Goal: Information Seeking & Learning: Learn about a topic

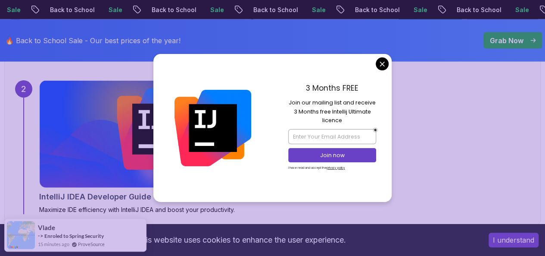
scroll to position [905, 0]
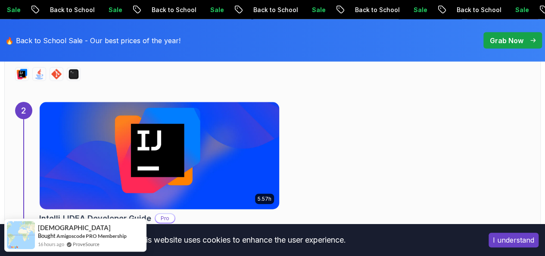
click at [116, 165] on img at bounding box center [159, 156] width 251 height 112
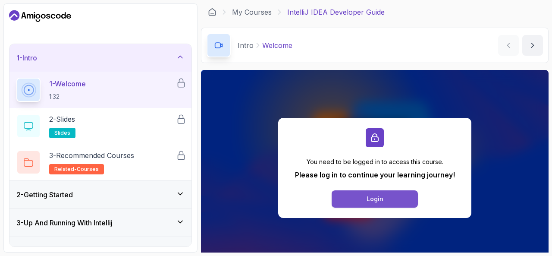
click at [377, 197] on div "Login" at bounding box center [374, 198] width 17 height 9
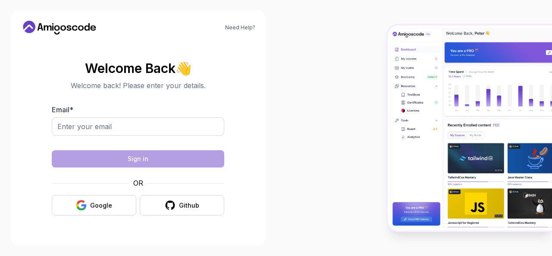
click at [139, 124] on div at bounding box center [138, 131] width 172 height 28
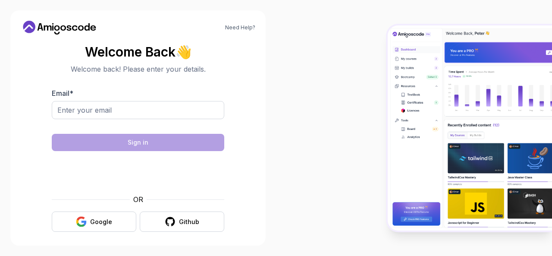
type input "[EMAIL_ADDRESS][DOMAIN_NAME]"
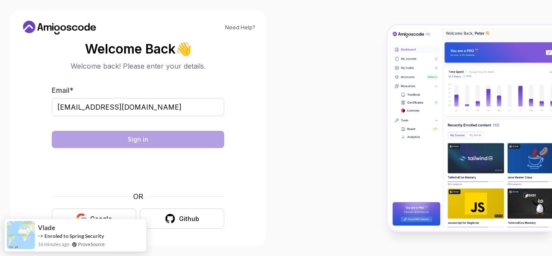
scroll to position [5, 0]
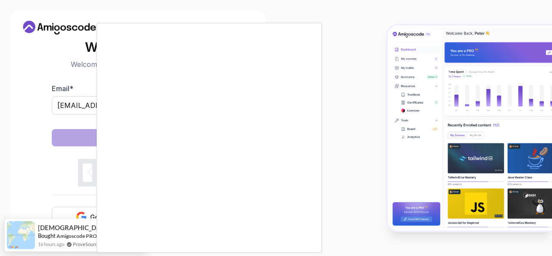
click at [382, 67] on body "Need Help? Welcome Back 👋 Welcome back! Please enter your details. Email * aart…" at bounding box center [276, 128] width 552 height 256
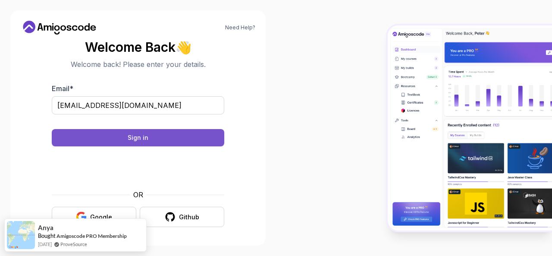
click at [166, 134] on button "Sign in" at bounding box center [138, 137] width 172 height 17
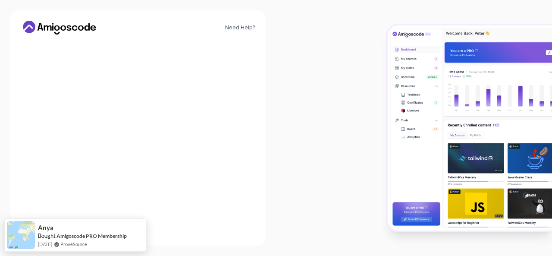
scroll to position [0, 0]
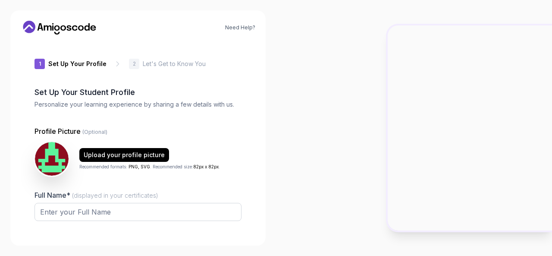
type input "bravebison8fc1f"
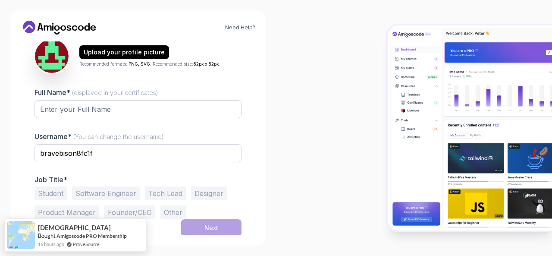
scroll to position [103, 0]
click at [132, 108] on input "Full Name* (displayed in your certificates)" at bounding box center [137, 109] width 207 height 18
type input "Aarthi S"
click at [92, 194] on button "Software Engineer" at bounding box center [106, 193] width 68 height 14
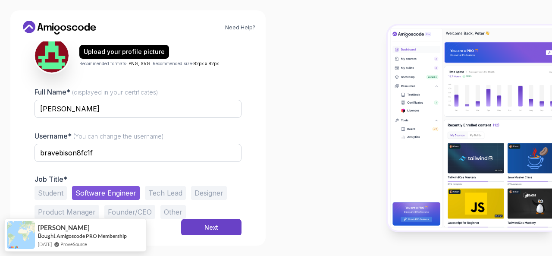
click at [215, 216] on div "Student Software Engineer Tech Lead Designer Product Manager Founder/CEO Other" at bounding box center [137, 202] width 207 height 33
click at [216, 221] on button "Next" at bounding box center [211, 227] width 60 height 17
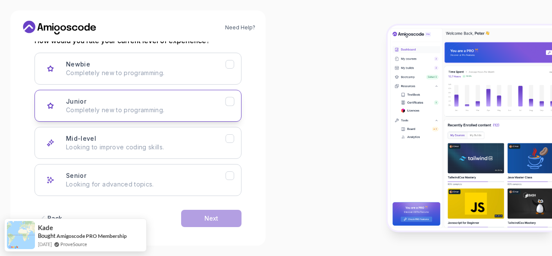
scroll to position [130, 0]
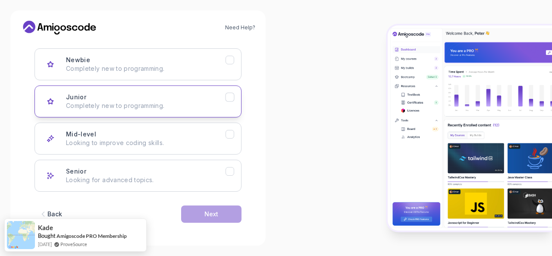
click at [155, 102] on p "Completely new to programming." at bounding box center [145, 105] width 159 height 9
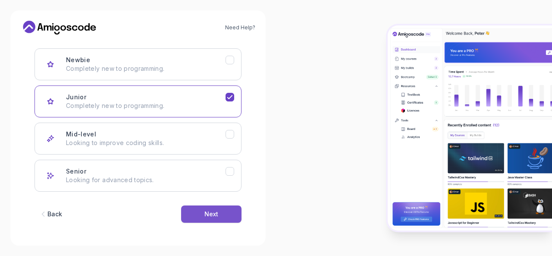
click at [210, 219] on button "Next" at bounding box center [211, 213] width 60 height 17
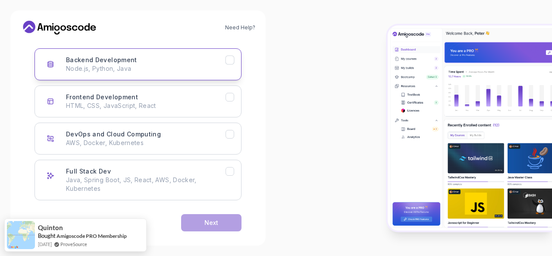
click at [158, 74] on button "Backend Development Node.js, Python, Java" at bounding box center [137, 64] width 207 height 32
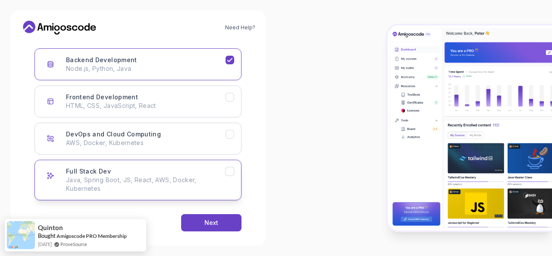
click at [158, 175] on p "Java, Spring Boot, JS, React, AWS, Docker, Kubernetes" at bounding box center [145, 183] width 159 height 17
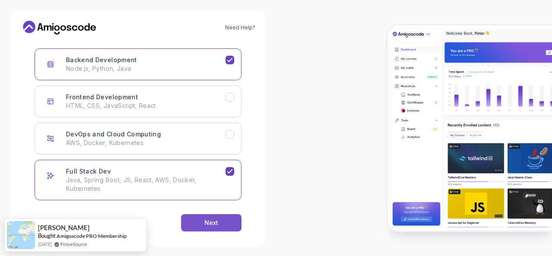
click at [217, 216] on button "Next" at bounding box center [211, 222] width 60 height 17
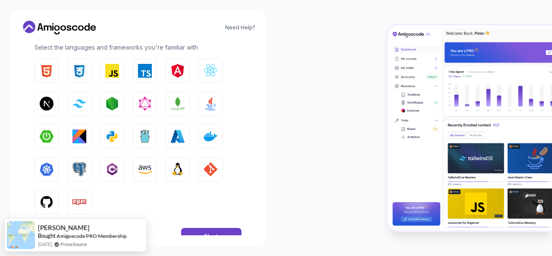
scroll to position [153, 0]
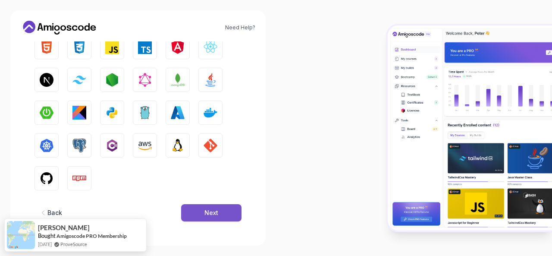
click at [205, 209] on div "Next" at bounding box center [211, 212] width 14 height 9
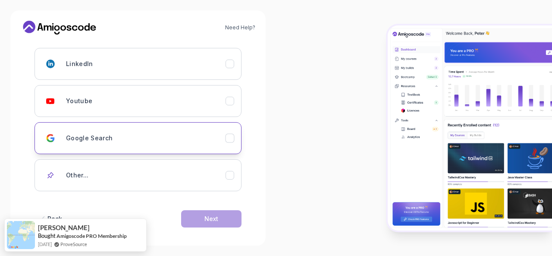
scroll to position [135, 0]
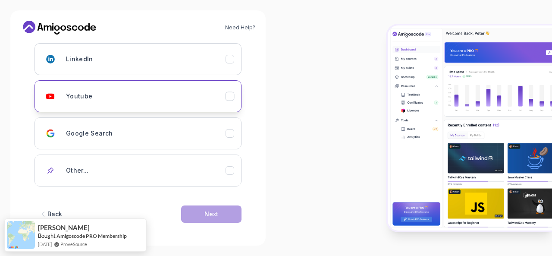
click at [109, 91] on div "Youtube" at bounding box center [145, 95] width 159 height 17
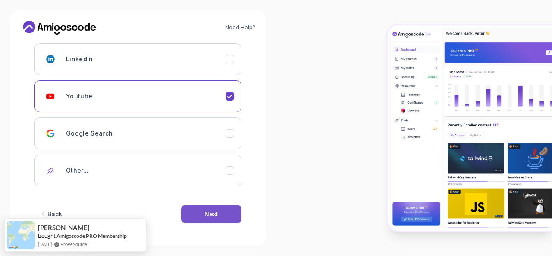
click at [209, 210] on div "Next" at bounding box center [211, 213] width 14 height 9
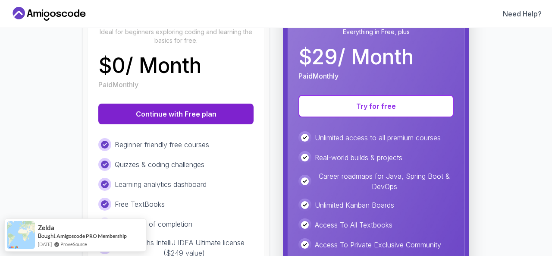
click at [211, 116] on button "Continue with Free plan" at bounding box center [175, 113] width 155 height 21
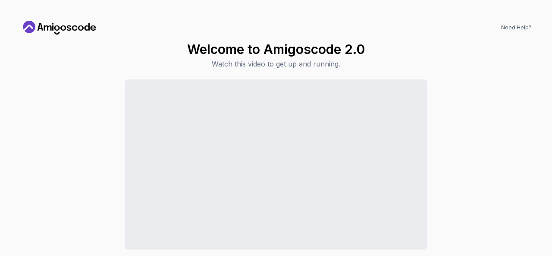
click at [291, 63] on p "Watch this video to get up and running." at bounding box center [276, 64] width 178 height 10
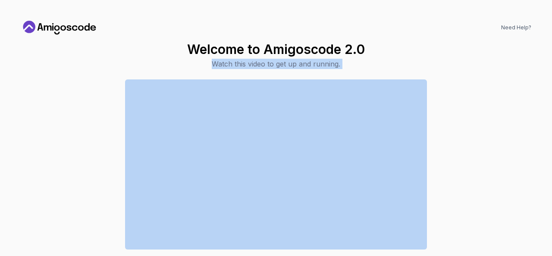
click at [291, 63] on p "Watch this video to get up and running." at bounding box center [276, 64] width 178 height 10
click at [67, 24] on icon at bounding box center [60, 28] width 78 height 14
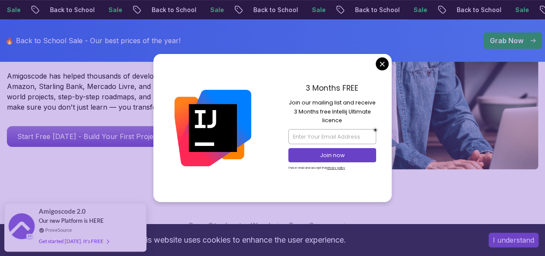
scroll to position [192, 0]
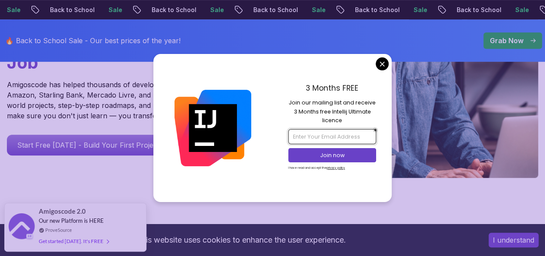
click at [324, 133] on input "email" at bounding box center [332, 136] width 88 height 15
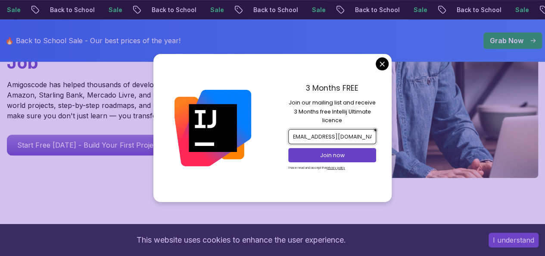
scroll to position [0, 8]
type input "aarthiseenivasan05@gmail.com"
click at [328, 150] on button "Join now" at bounding box center [332, 155] width 88 height 14
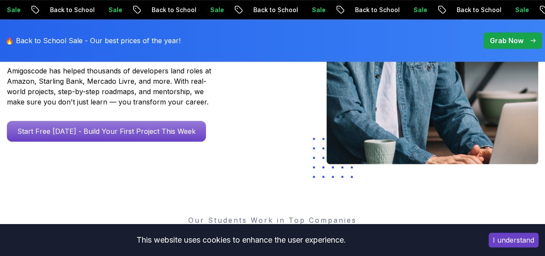
scroll to position [207, 0]
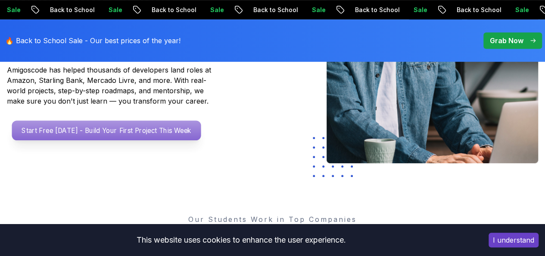
click at [131, 140] on p "Start Free Today - Build Your First Project This Week" at bounding box center [106, 130] width 189 height 20
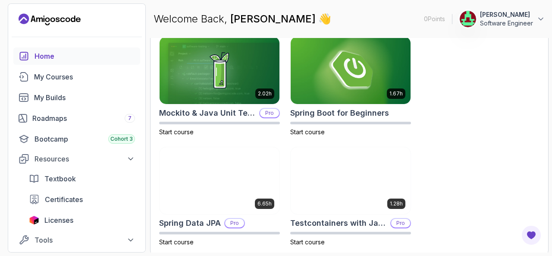
scroll to position [497, 0]
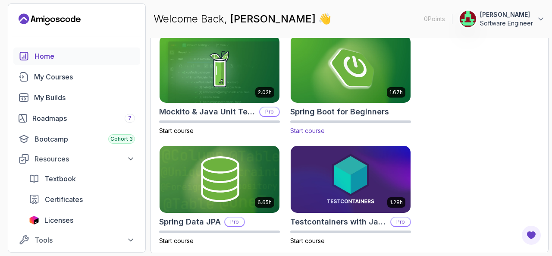
click at [333, 71] on img at bounding box center [350, 69] width 126 height 70
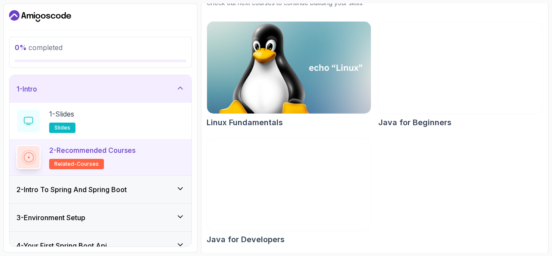
scroll to position [112, 0]
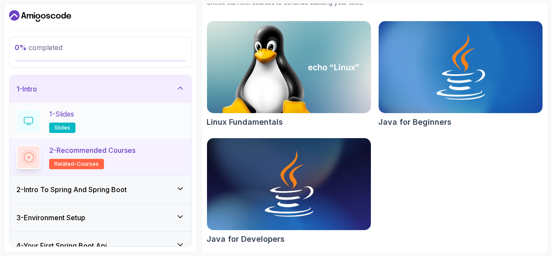
click at [89, 117] on div "1 - Slides slides" at bounding box center [100, 121] width 168 height 24
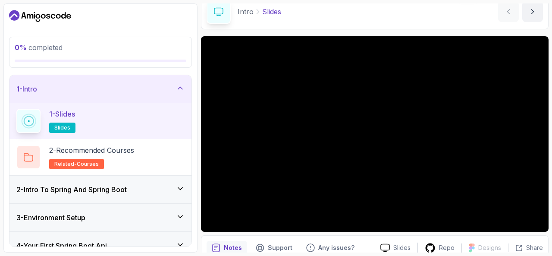
scroll to position [79, 0]
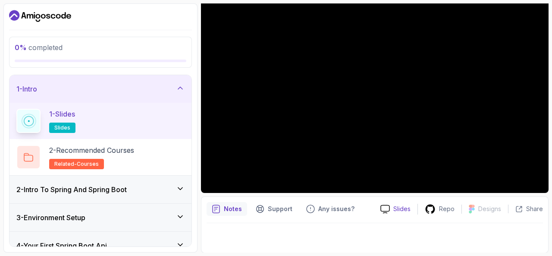
click at [397, 205] on p "Slides" at bounding box center [401, 208] width 17 height 9
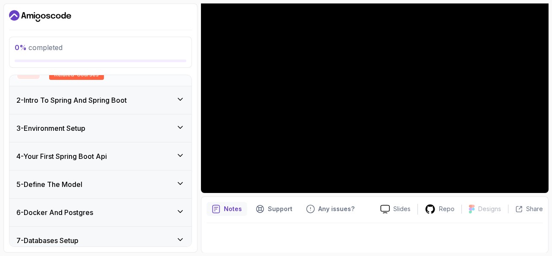
scroll to position [92, 0]
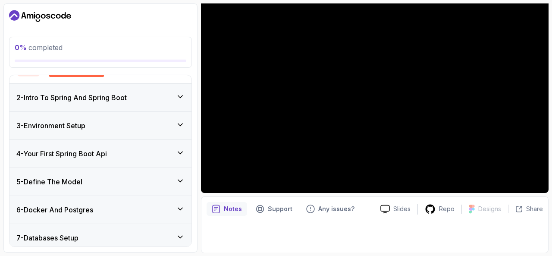
click at [80, 125] on h3 "3 - Environment Setup" at bounding box center [50, 125] width 69 height 10
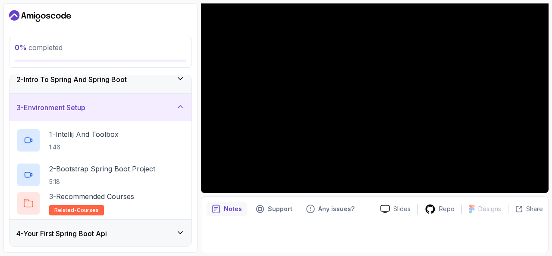
scroll to position [38, 0]
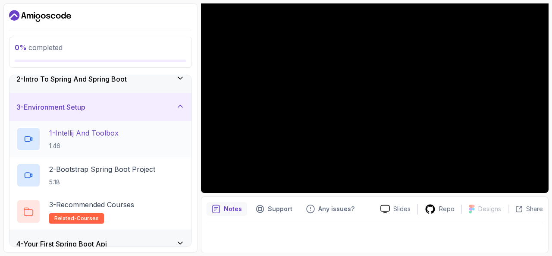
click at [104, 136] on p "1 - Intellij And Toolbox" at bounding box center [83, 133] width 69 height 10
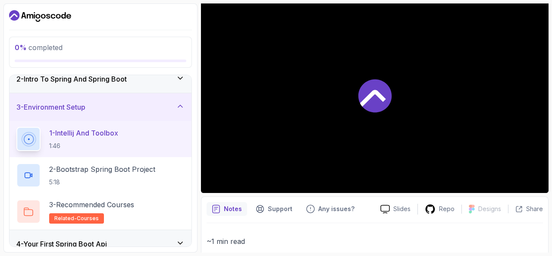
click at [284, 130] on div at bounding box center [374, 94] width 347 height 195
